Goal: Task Accomplishment & Management: Complete application form

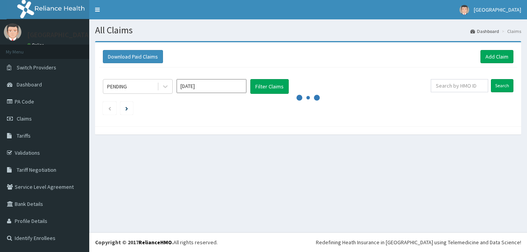
click at [166, 90] on icon at bounding box center [166, 87] width 8 height 8
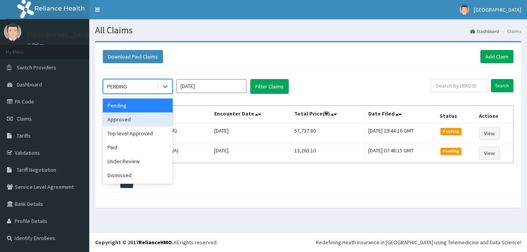
click at [163, 117] on div "Approved" at bounding box center [138, 120] width 70 height 14
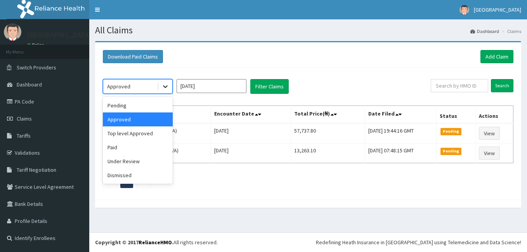
click at [167, 89] on icon at bounding box center [166, 87] width 8 height 8
click at [160, 107] on div "Pending" at bounding box center [138, 106] width 70 height 14
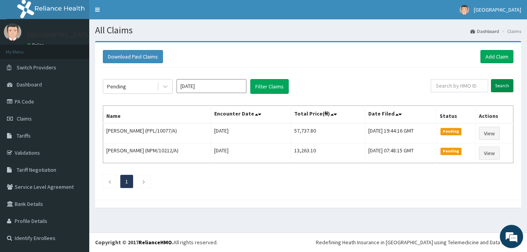
click at [503, 85] on input "Search" at bounding box center [502, 85] width 23 height 13
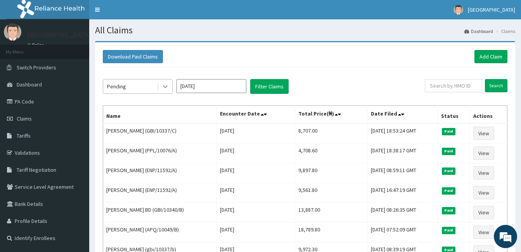
click at [162, 90] on icon at bounding box center [166, 87] width 8 height 8
click at [268, 83] on button "Filter Claims" at bounding box center [269, 86] width 38 height 15
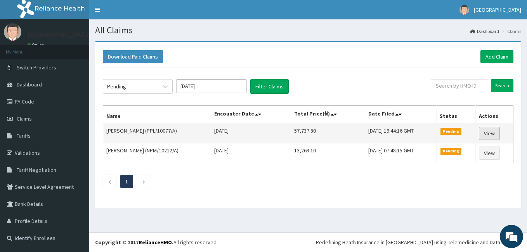
click at [492, 131] on link "View" at bounding box center [489, 133] width 21 height 13
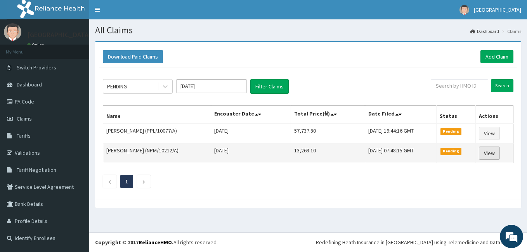
click at [490, 155] on link "View" at bounding box center [489, 153] width 21 height 13
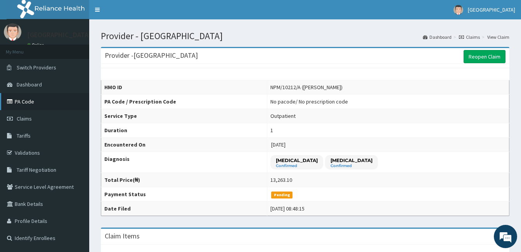
click at [86, 106] on link "PA Code" at bounding box center [44, 101] width 89 height 17
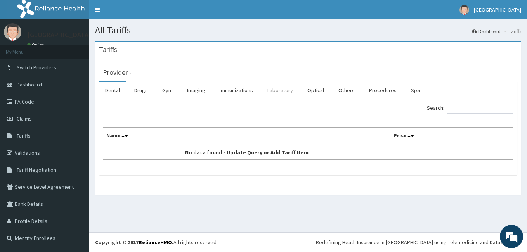
click at [277, 94] on link "Laboratory" at bounding box center [280, 90] width 38 height 16
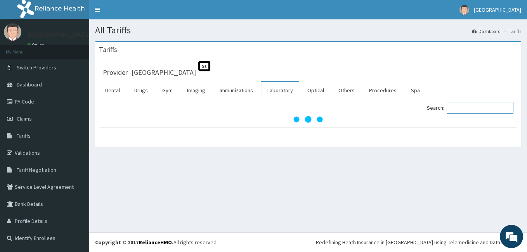
click at [475, 109] on input "Search:" at bounding box center [480, 108] width 67 height 12
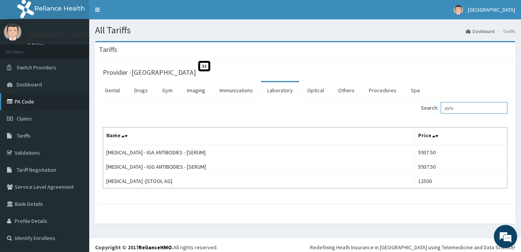
type input "pylo"
click at [33, 100] on link "PA Code" at bounding box center [44, 101] width 89 height 17
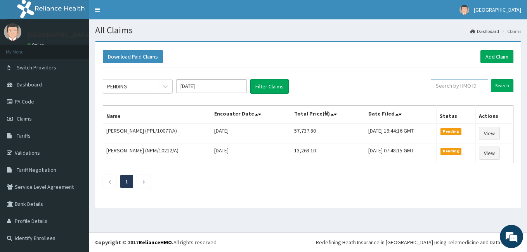
click at [450, 82] on input "text" at bounding box center [459, 85] width 57 height 13
paste input "PA/DAA79B"
type input "PA/DAA79B"
click at [494, 87] on input "Search" at bounding box center [502, 85] width 23 height 13
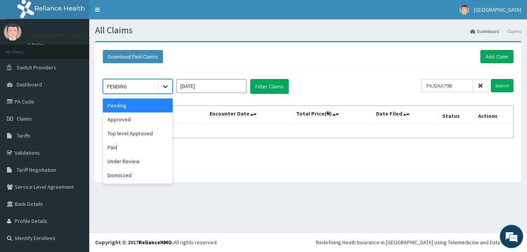
click at [161, 85] on div at bounding box center [165, 87] width 14 height 14
click at [130, 165] on div "Under Review" at bounding box center [138, 162] width 70 height 14
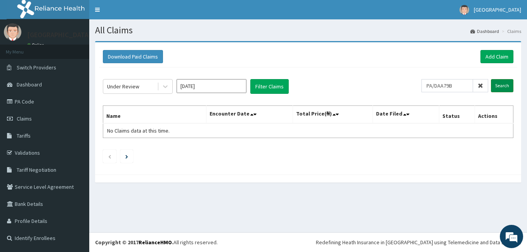
click at [509, 86] on input "Search" at bounding box center [502, 85] width 23 height 13
click at [263, 90] on button "Filter Claims" at bounding box center [269, 86] width 38 height 15
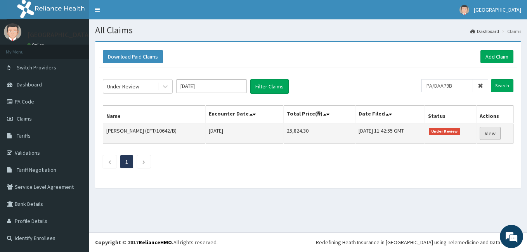
click at [494, 135] on link "View" at bounding box center [490, 133] width 21 height 13
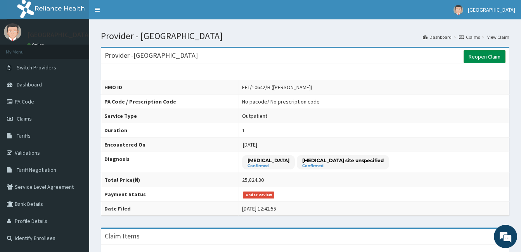
click at [475, 55] on link "Reopen Claim" at bounding box center [485, 56] width 42 height 13
click at [469, 61] on link "Reopen Claim" at bounding box center [485, 56] width 42 height 13
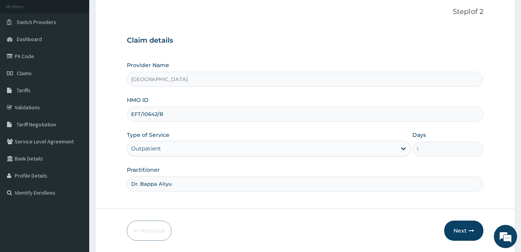
scroll to position [72, 0]
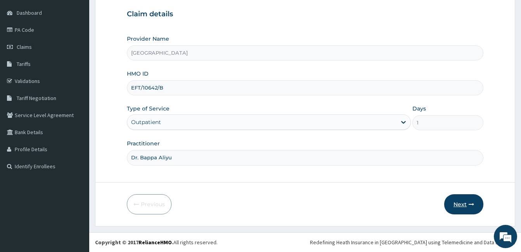
click at [460, 201] on button "Next" at bounding box center [464, 205] width 39 height 20
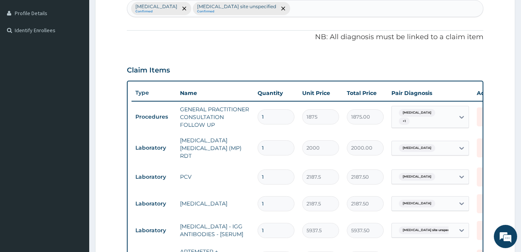
scroll to position [0, 0]
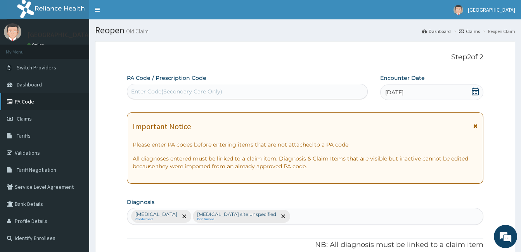
click at [30, 103] on link "PA Code" at bounding box center [44, 101] width 89 height 17
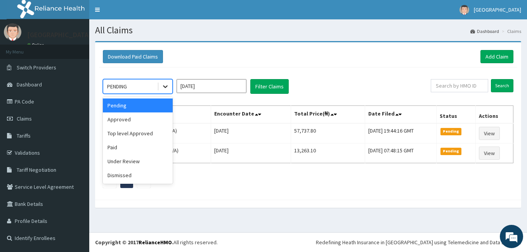
click at [160, 88] on div at bounding box center [165, 87] width 14 height 14
click at [131, 160] on div "Under Review" at bounding box center [138, 162] width 70 height 14
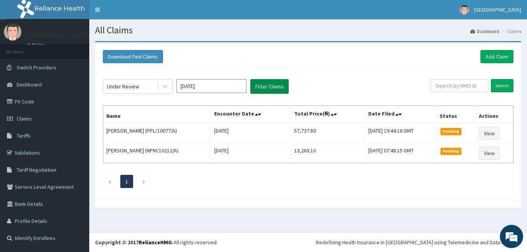
click at [271, 90] on button "Filter Claims" at bounding box center [269, 86] width 38 height 15
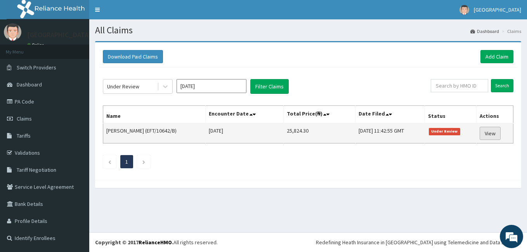
click at [492, 130] on link "View" at bounding box center [490, 133] width 21 height 13
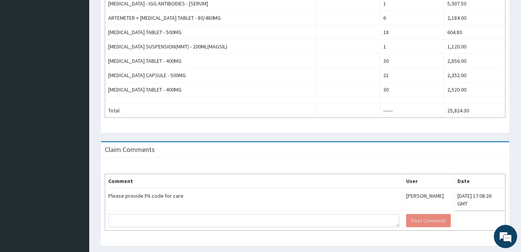
scroll to position [351, 0]
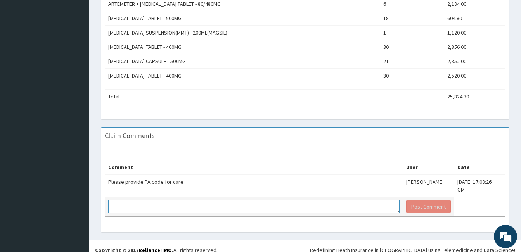
click at [198, 200] on textarea at bounding box center [254, 206] width 292 height 13
paste textarea "PA/DAA79B"
type textarea "PA/DAA79B"
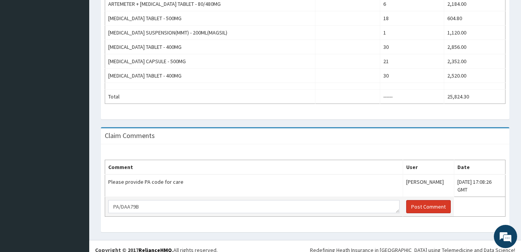
click at [407, 201] on button "Post Comment" at bounding box center [429, 206] width 45 height 13
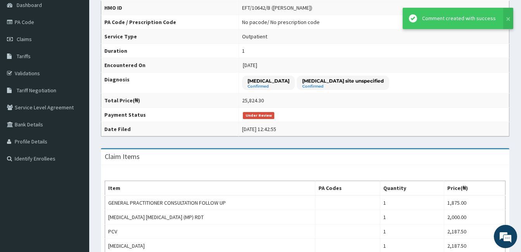
scroll to position [81, 0]
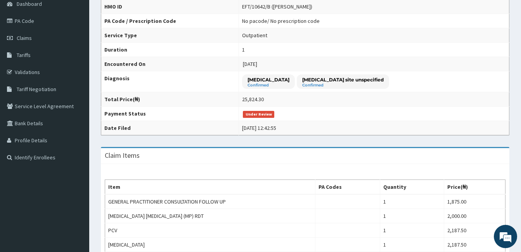
drag, startPoint x: 515, startPoint y: 69, endPoint x: 527, endPoint y: 73, distance: 12.9
click at [521, 73] on html "R EL Toggle navigation MIYETTI HOSPITAL MIYETTI HOSPITAL - miyettihospital@gmai…" at bounding box center [260, 235] width 521 height 633
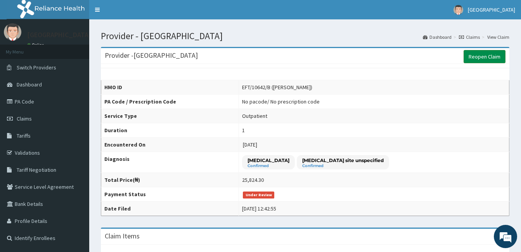
click at [493, 56] on link "Reopen Claim" at bounding box center [485, 56] width 42 height 13
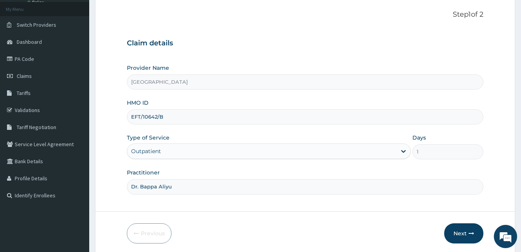
scroll to position [71, 0]
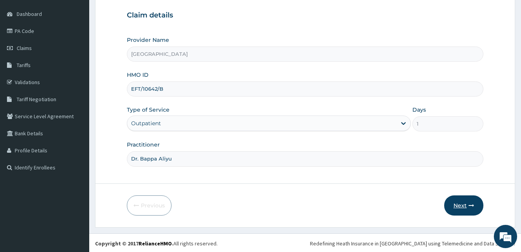
click at [454, 211] on button "Next" at bounding box center [464, 206] width 39 height 20
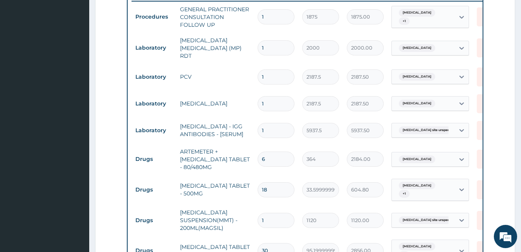
scroll to position [0, 0]
click at [480, 128] on icon at bounding box center [485, 130] width 17 height 19
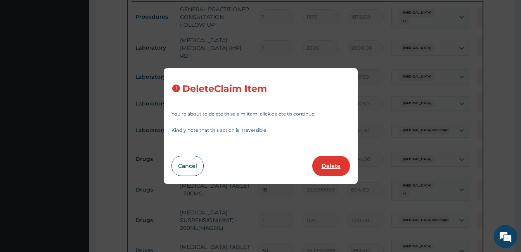
click at [336, 165] on button "Delete" at bounding box center [332, 166] width 38 height 20
type input "6"
type input "364"
type input "2184.00"
type input "18"
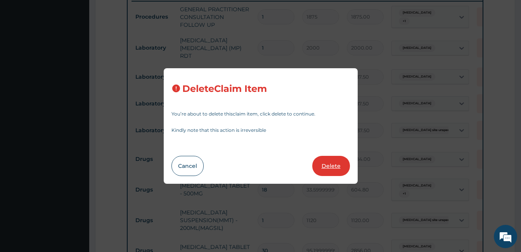
type input "33.599999999999994"
type input "604.80"
type input "1"
type input "1120"
type input "1120.00"
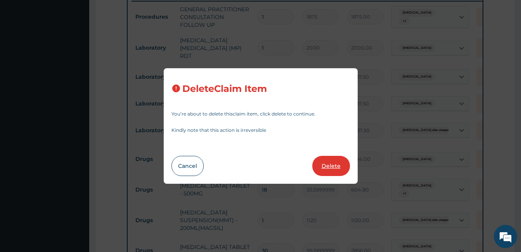
type input "30"
type input "95.19999999999999"
type input "2856.00"
type input "21"
type input "112"
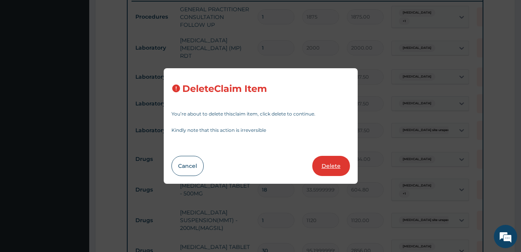
type input "2352.00"
type input "30"
type input "84"
type input "2520.00"
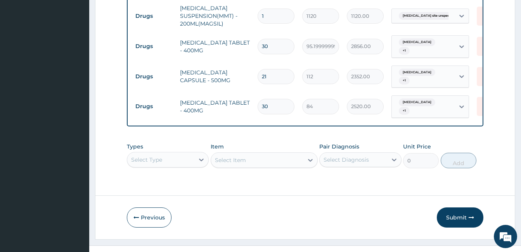
scroll to position [501, 0]
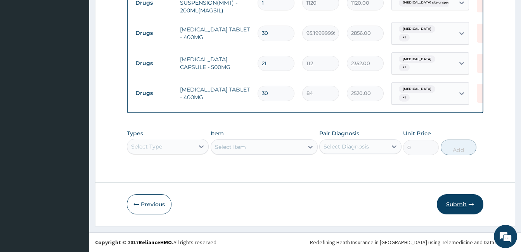
click at [455, 207] on button "Submit" at bounding box center [460, 205] width 47 height 20
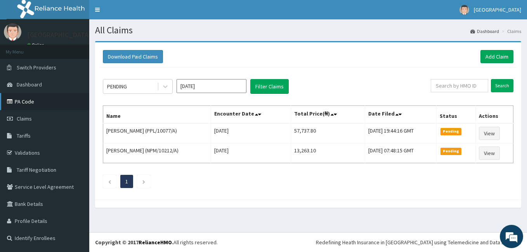
click at [31, 106] on link "PA Code" at bounding box center [44, 101] width 89 height 17
